Goal: Information Seeking & Learning: Learn about a topic

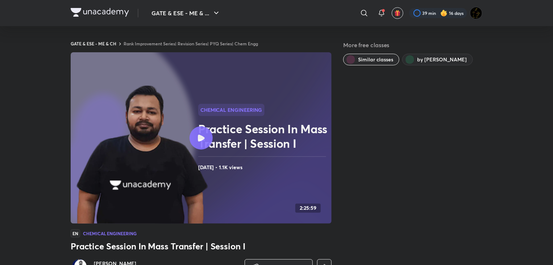
click at [240, 45] on link "Rank Improvement Series| Revision Series| PYQ Series| Chem Engg" at bounding box center [191, 44] width 134 height 6
